Goal: Navigation & Orientation: Find specific page/section

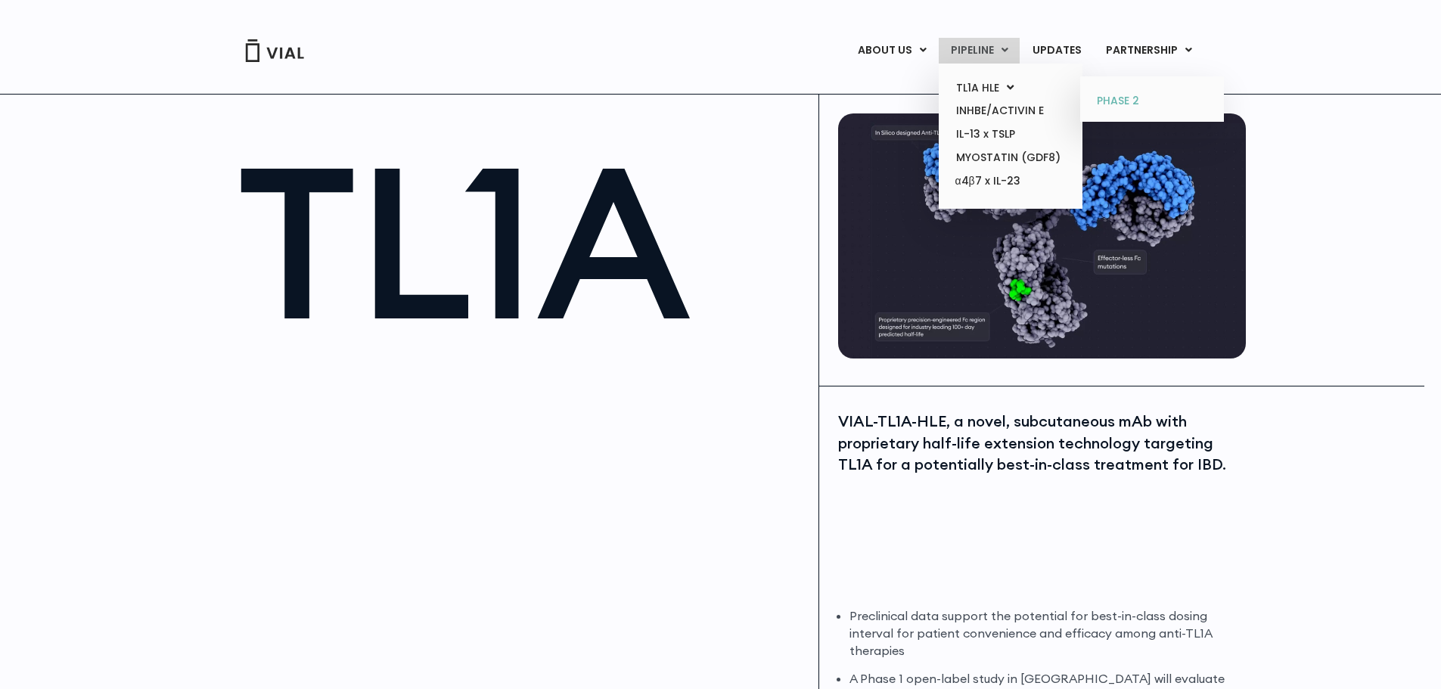
click at [1109, 96] on link "PHASE 2" at bounding box center [1152, 101] width 132 height 24
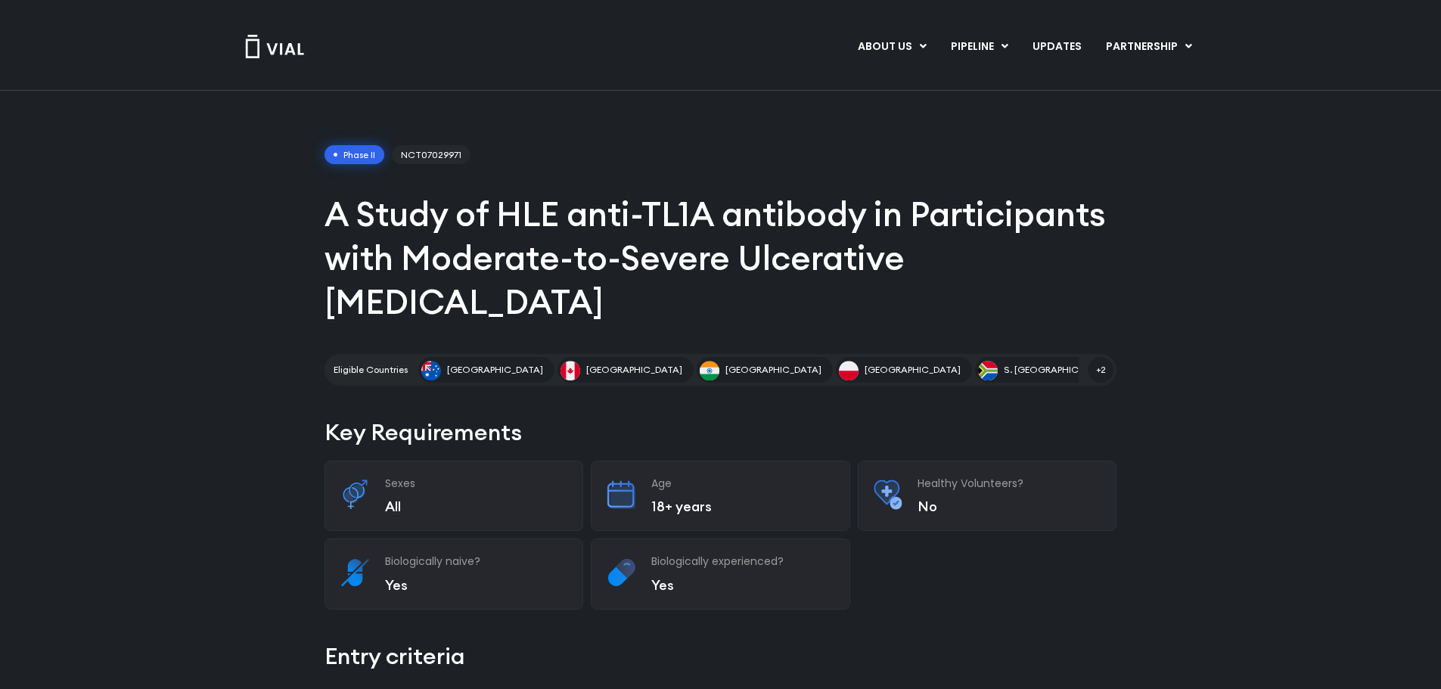
scroll to position [227, 0]
